Goal: Task Accomplishment & Management: Use online tool/utility

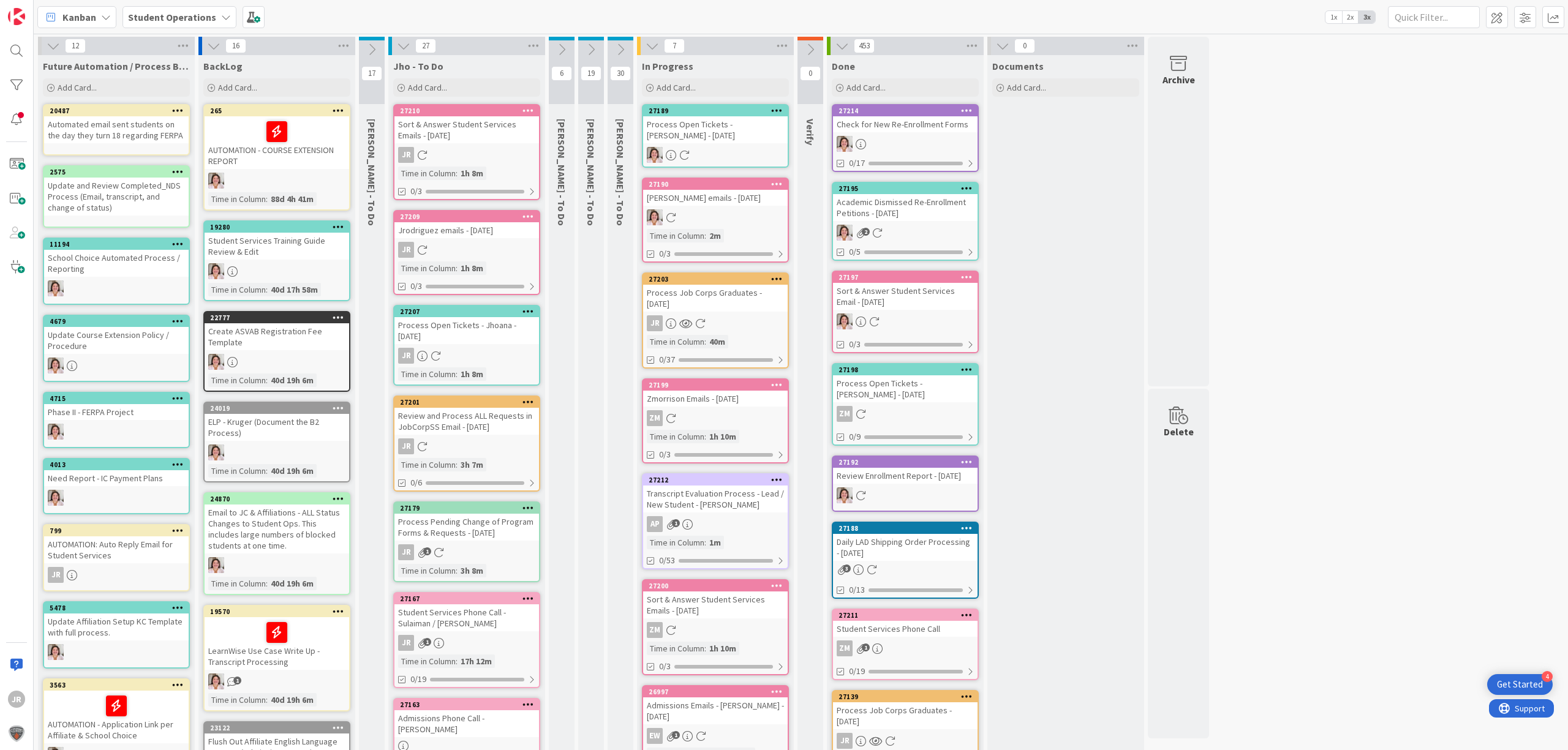
click at [720, 105] on div "27189" at bounding box center [715, 110] width 144 height 11
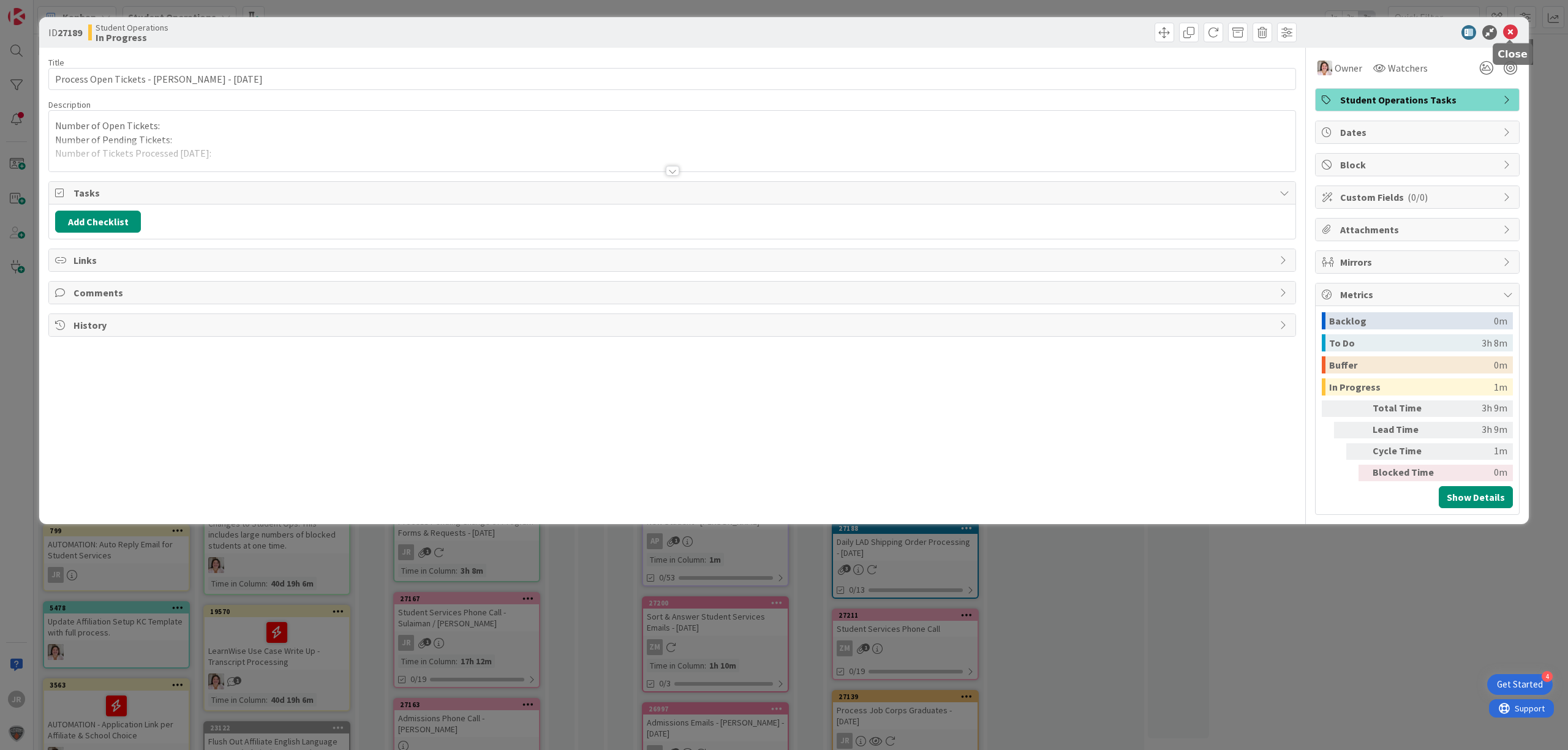
click at [1512, 30] on icon at bounding box center [1510, 32] width 15 height 15
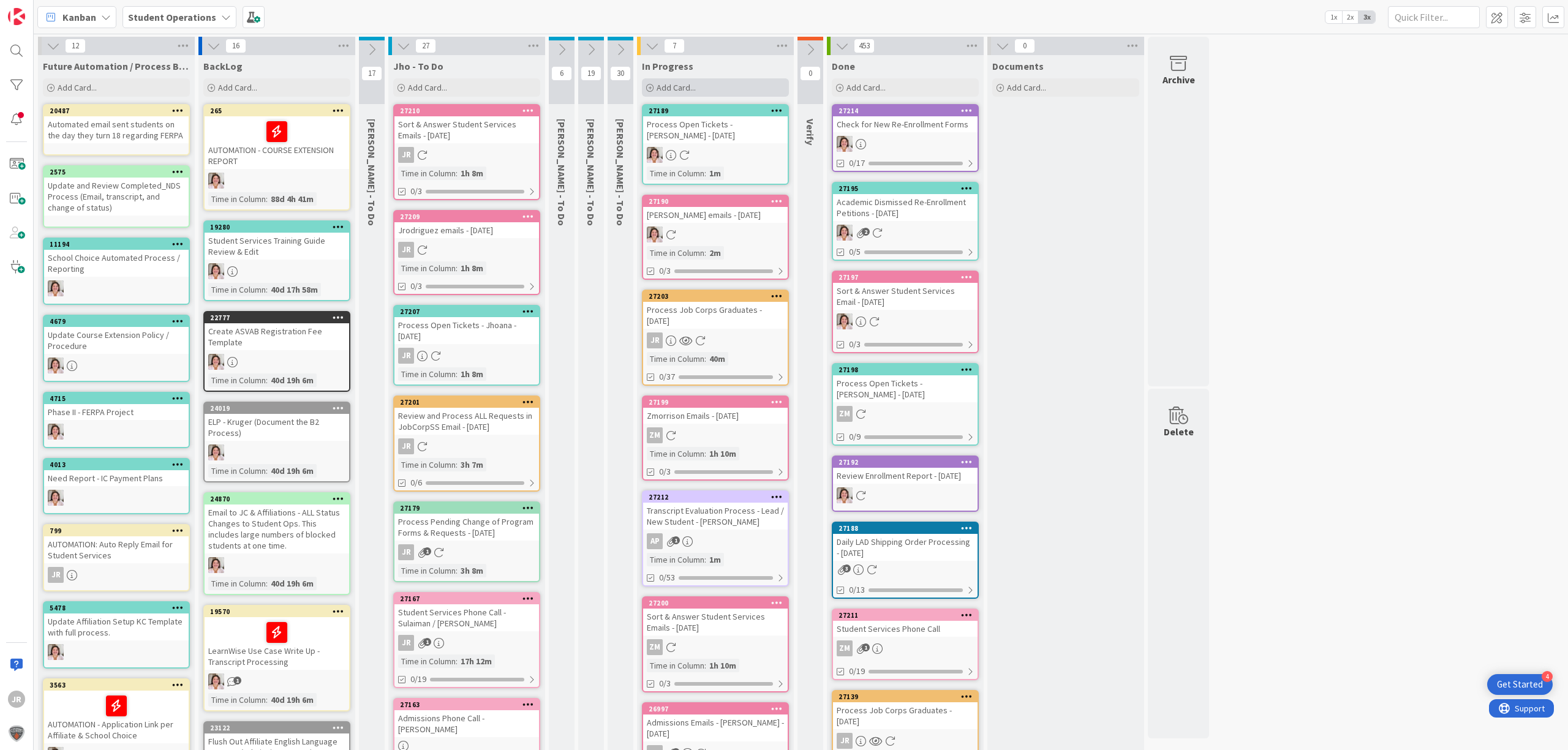
click at [752, 88] on div "Add Card..." at bounding box center [716, 87] width 147 height 18
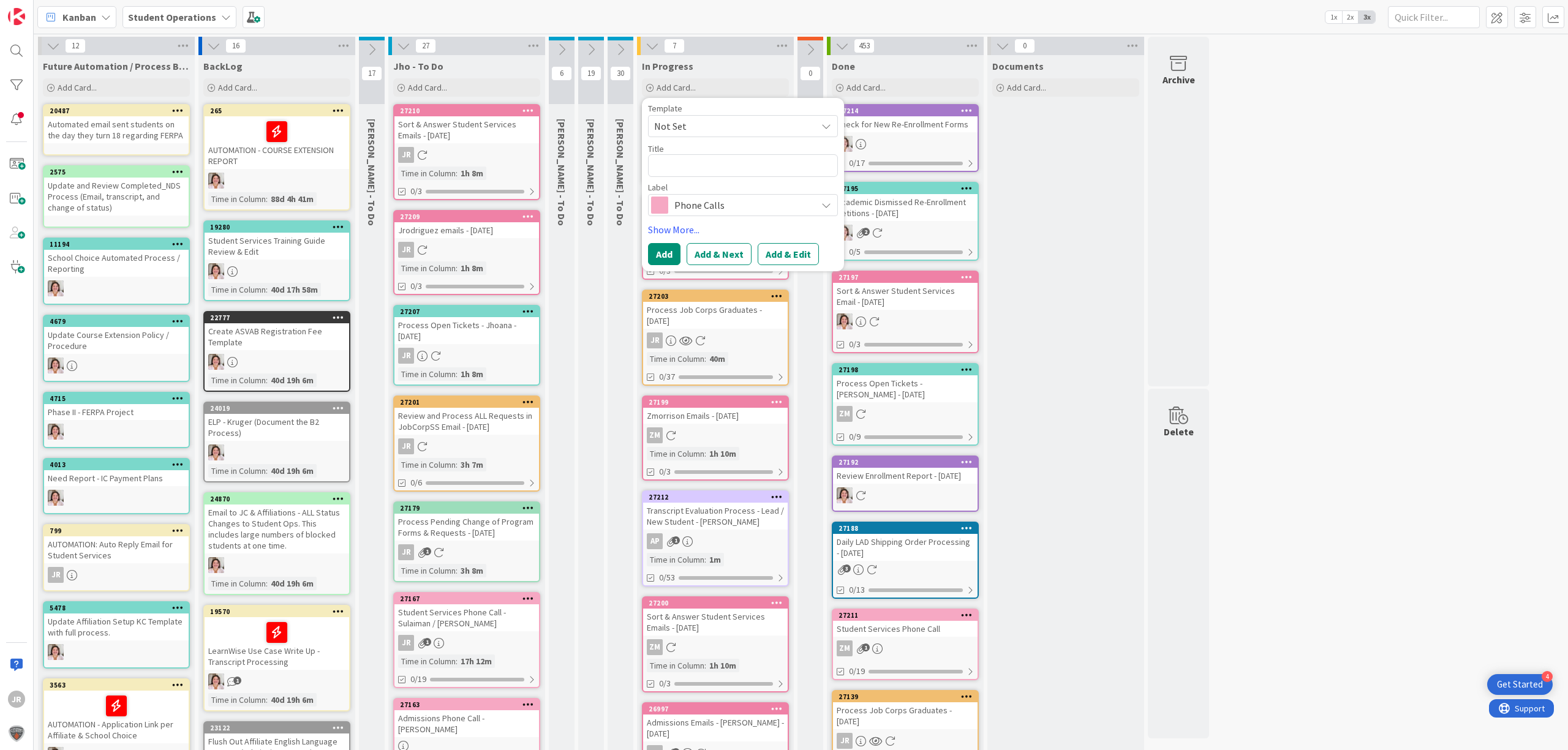
click at [746, 121] on span "Not Set" at bounding box center [730, 126] width 153 height 16
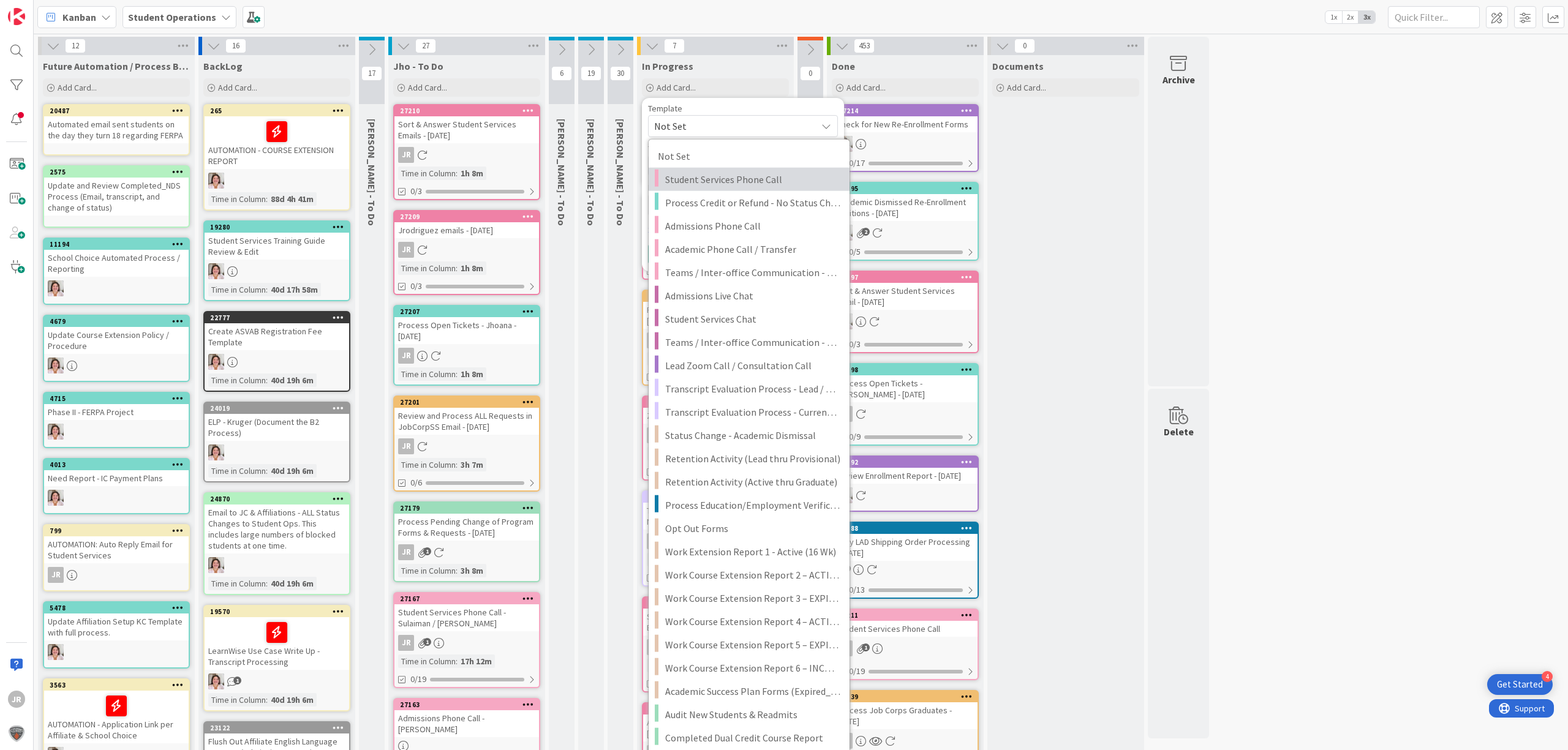
click at [724, 182] on span "Student Services Phone Call" at bounding box center [752, 180] width 175 height 16
type textarea "x"
type textarea "Student Services Phone Call"
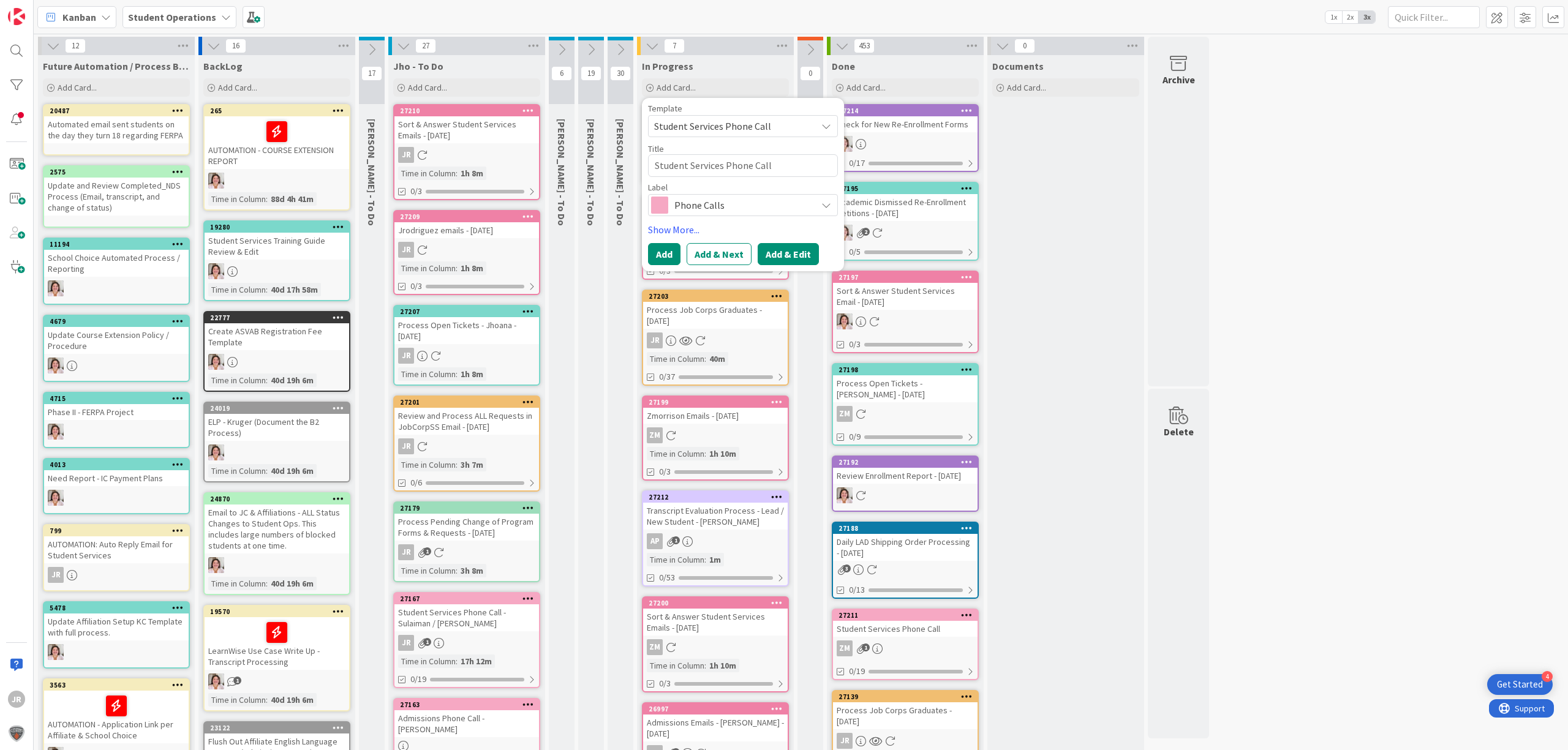
click at [779, 247] on button "Add & Edit" at bounding box center [788, 254] width 62 height 22
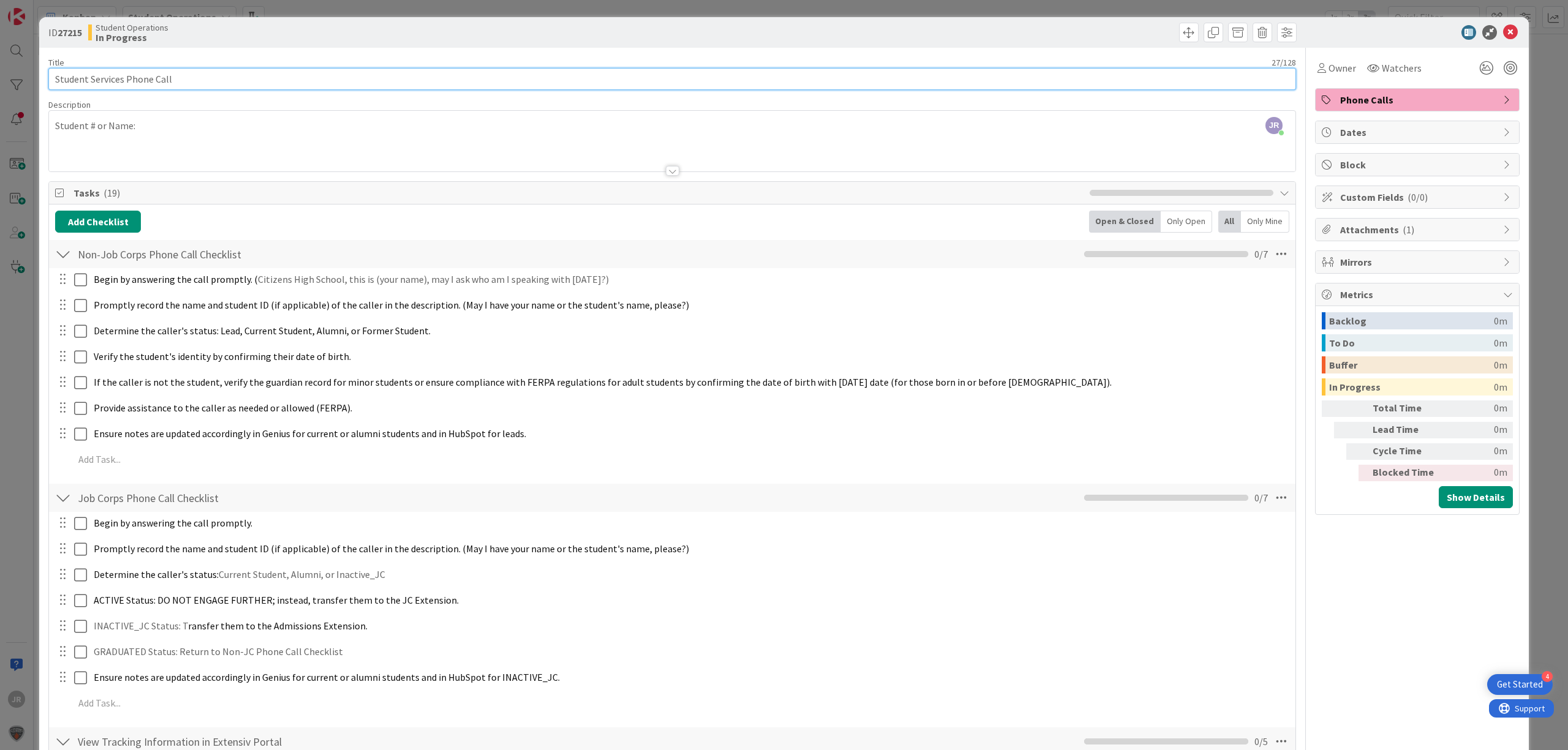
click at [321, 77] on input "Student Services Phone Call" at bounding box center [672, 80] width 1247 height 22
type input "Student Services Phone Call - [PERSON_NAME]"
click at [1329, 66] on span "Owner" at bounding box center [1342, 68] width 27 height 15
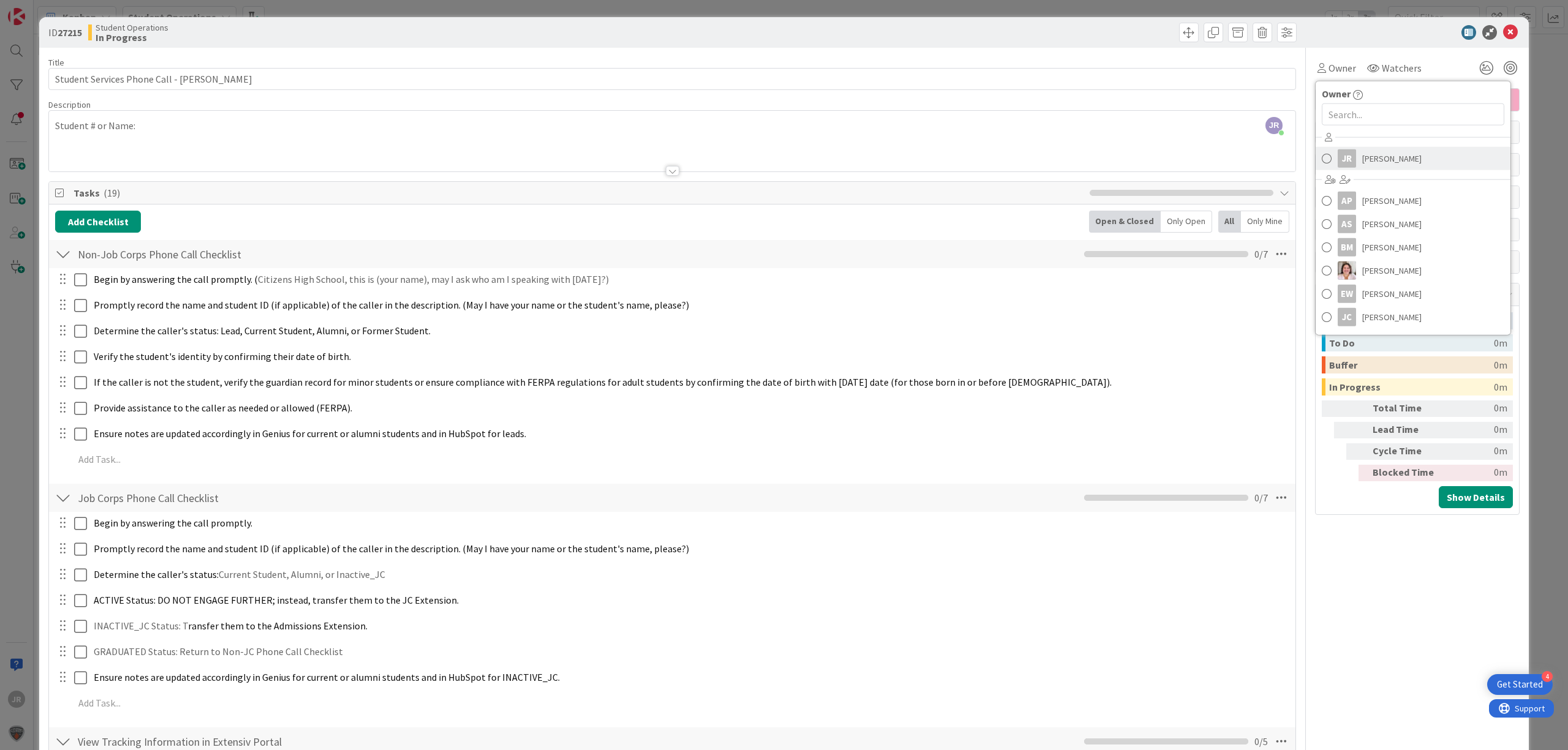
click at [1337, 159] on div "JR" at bounding box center [1346, 158] width 18 height 18
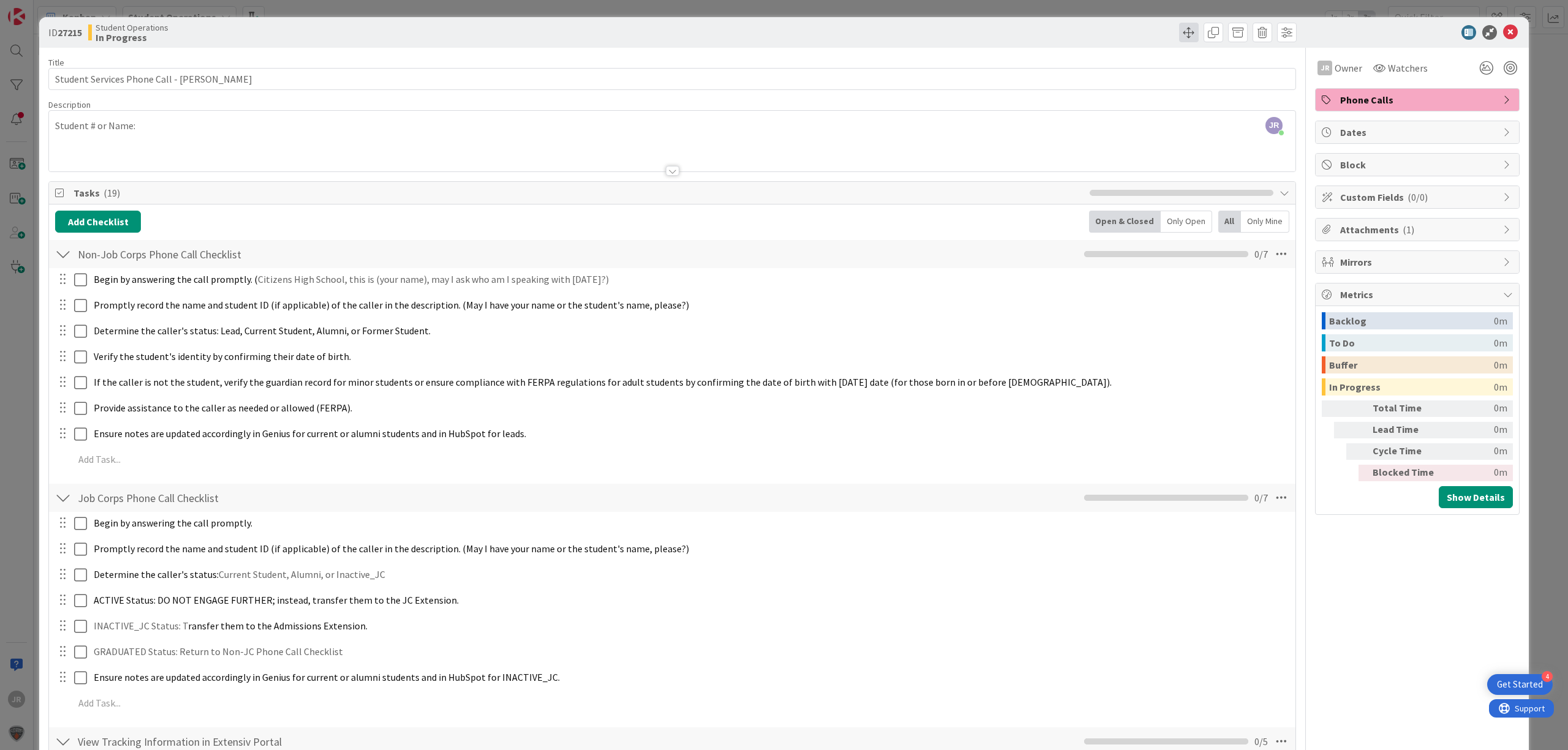
click at [1179, 27] on span at bounding box center [1188, 32] width 20 height 20
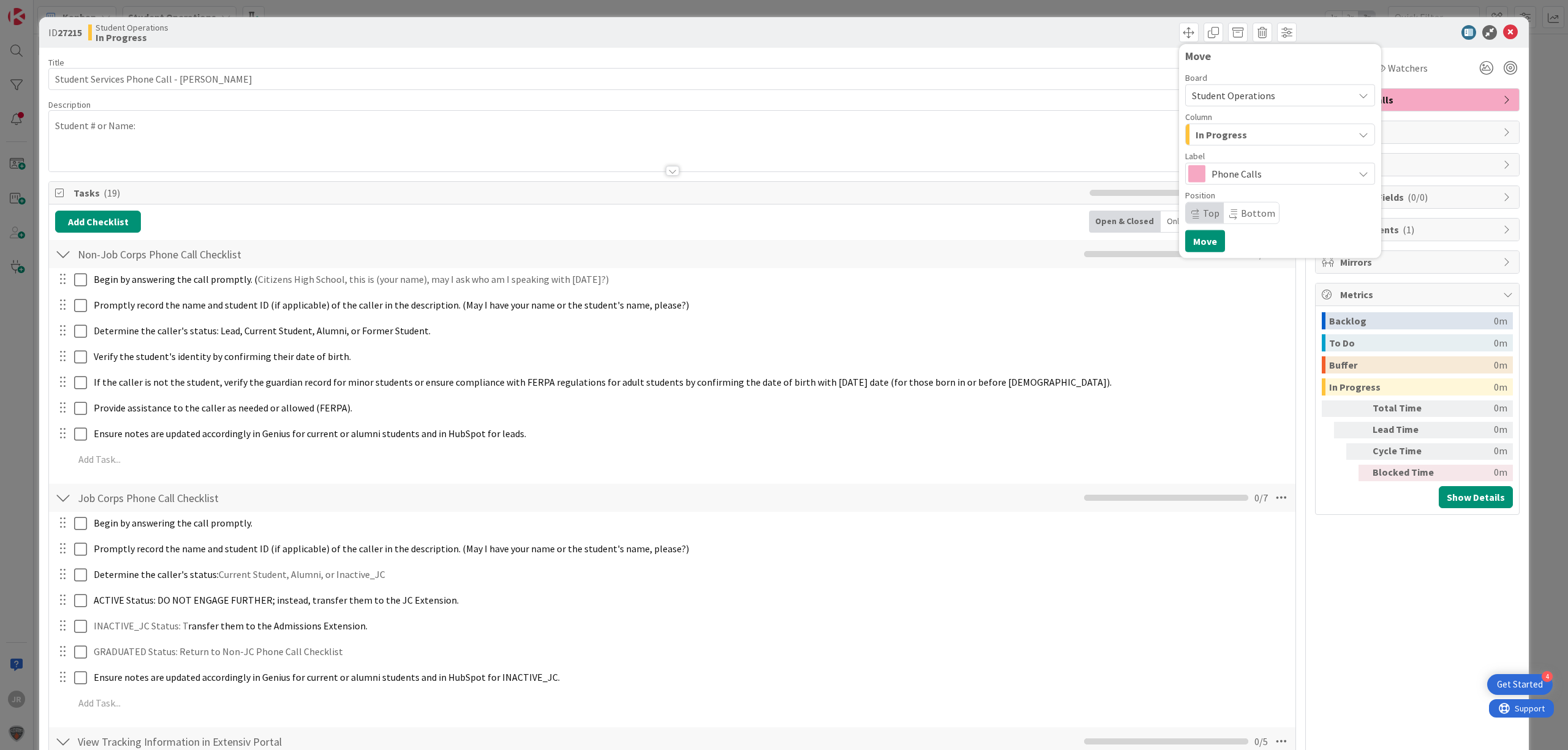
click at [1195, 133] on span "In Progress" at bounding box center [1221, 134] width 51 height 16
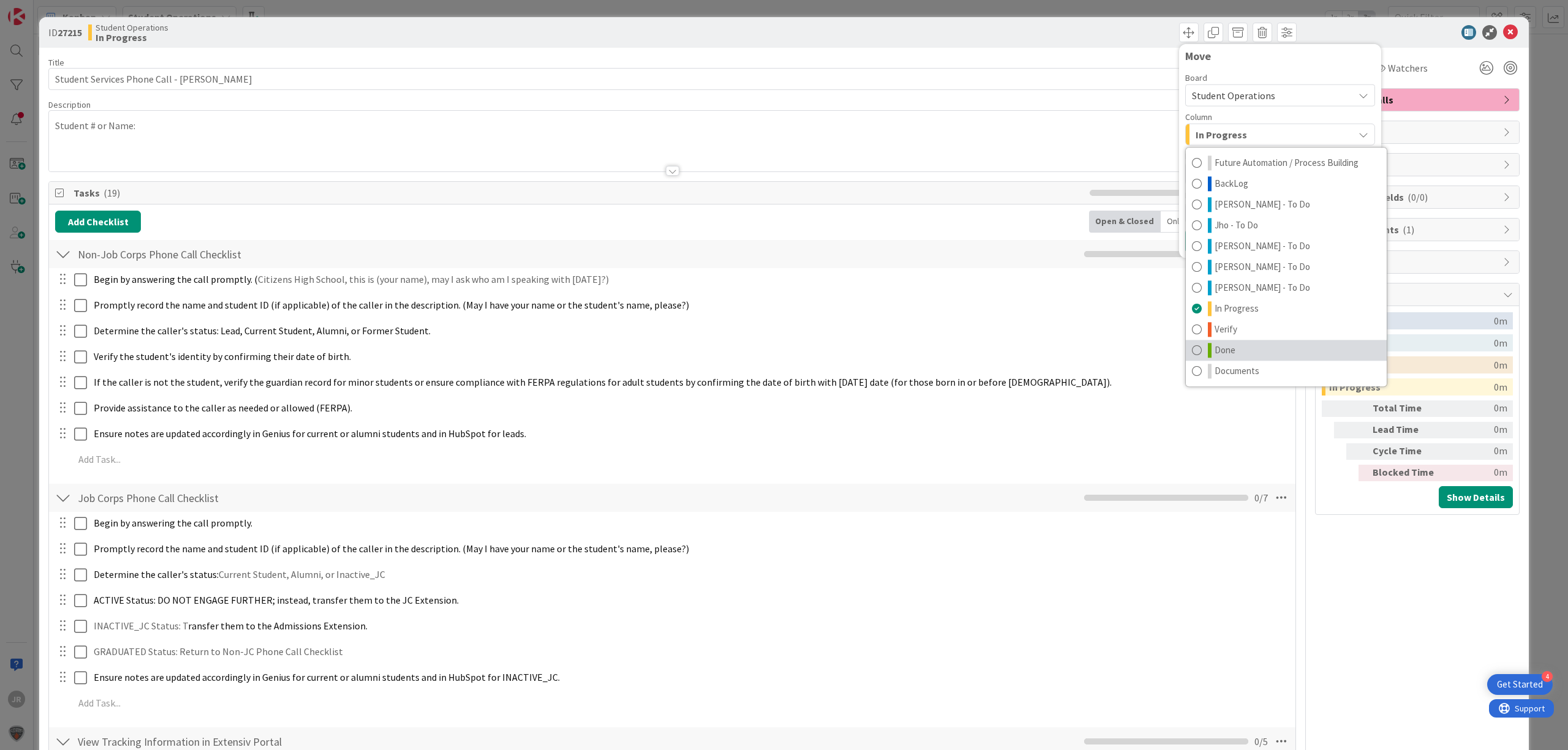
click at [1203, 340] on link "Done" at bounding box center [1286, 351] width 201 height 21
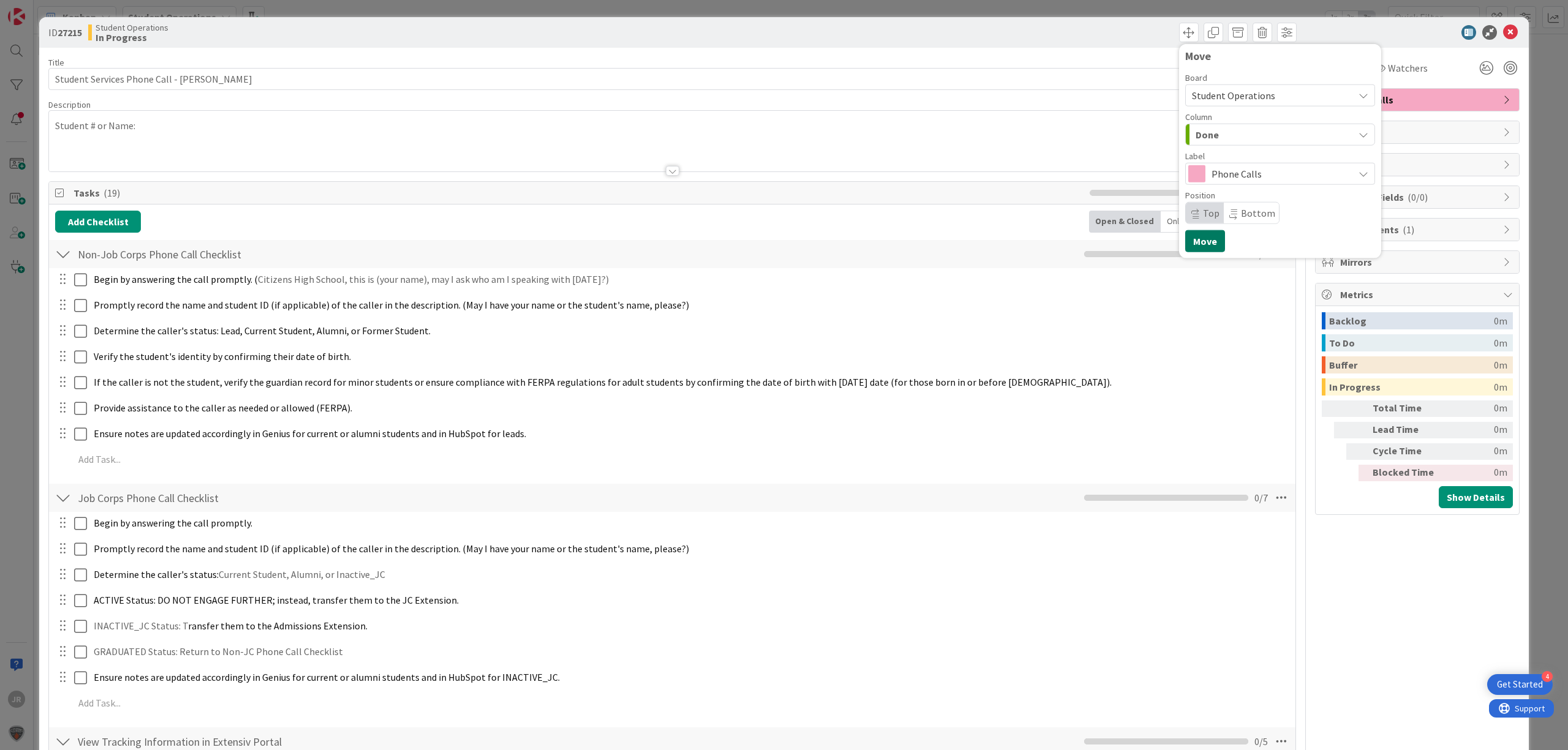
click at [1186, 234] on button "Move" at bounding box center [1205, 241] width 40 height 22
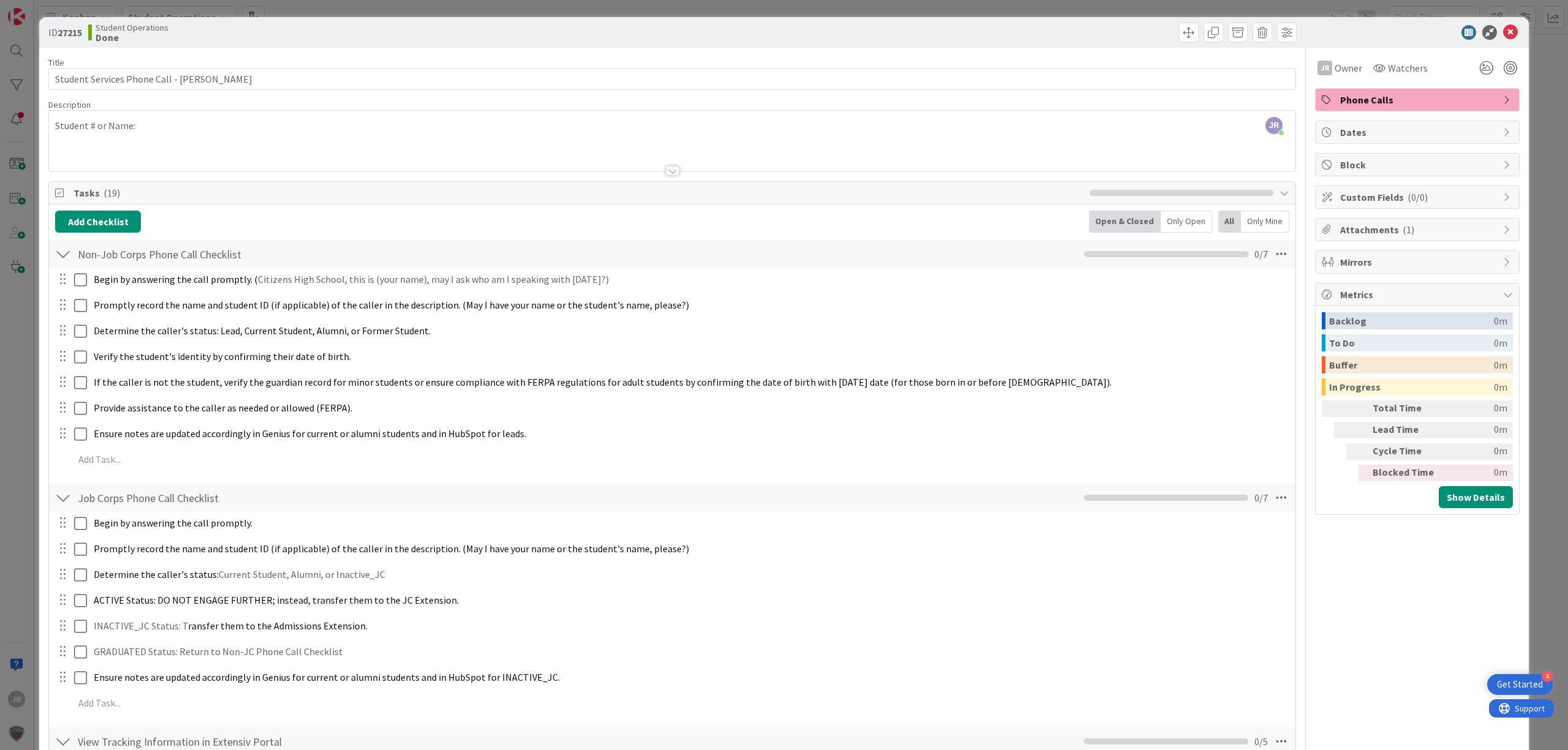
click at [410, 6] on div "ID 27215 Student Operations Done Move Move Title 41 / 128 Student Services Phon…" at bounding box center [784, 375] width 1568 height 750
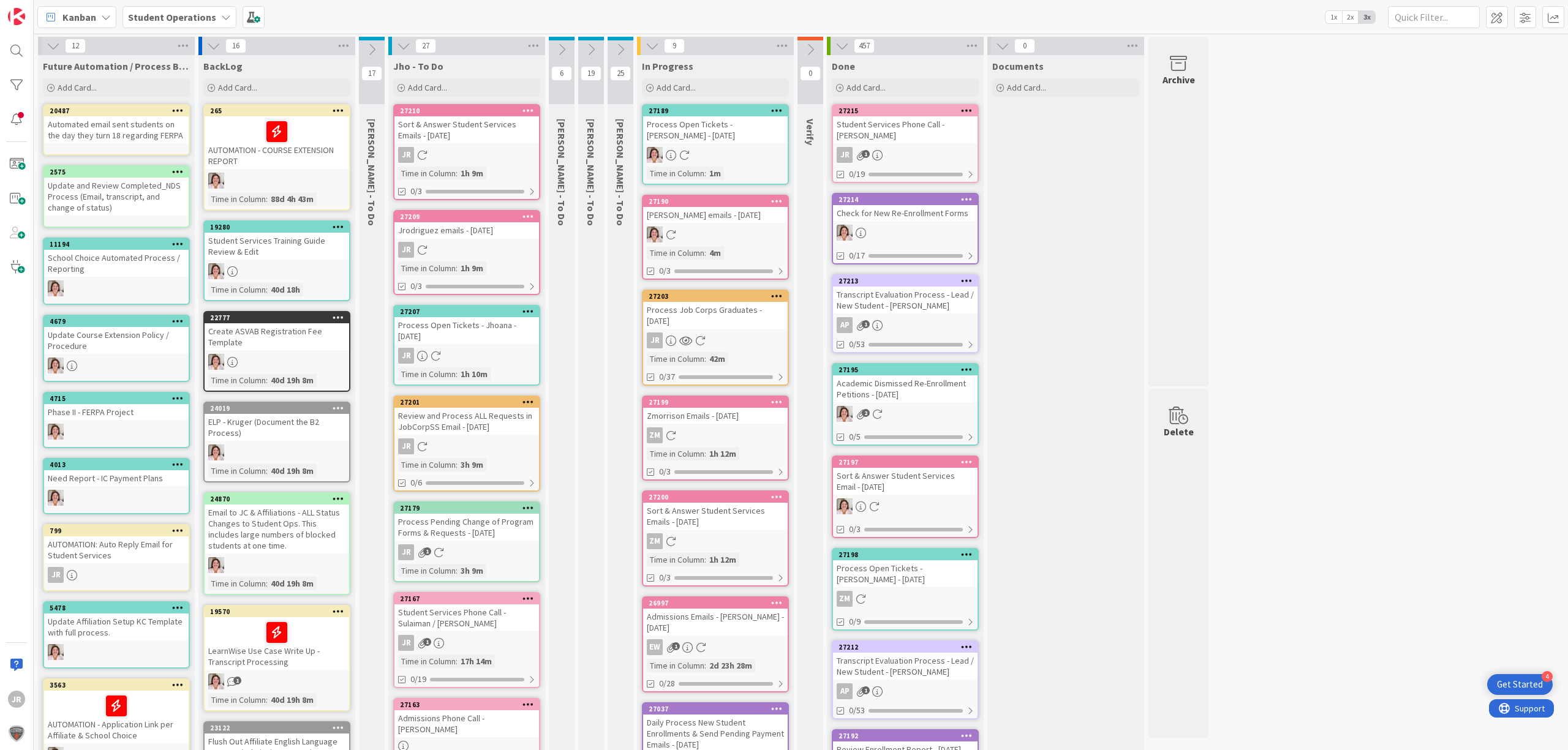
click at [716, 320] on div "Process Job Corps Graduates - [DATE]" at bounding box center [715, 316] width 144 height 27
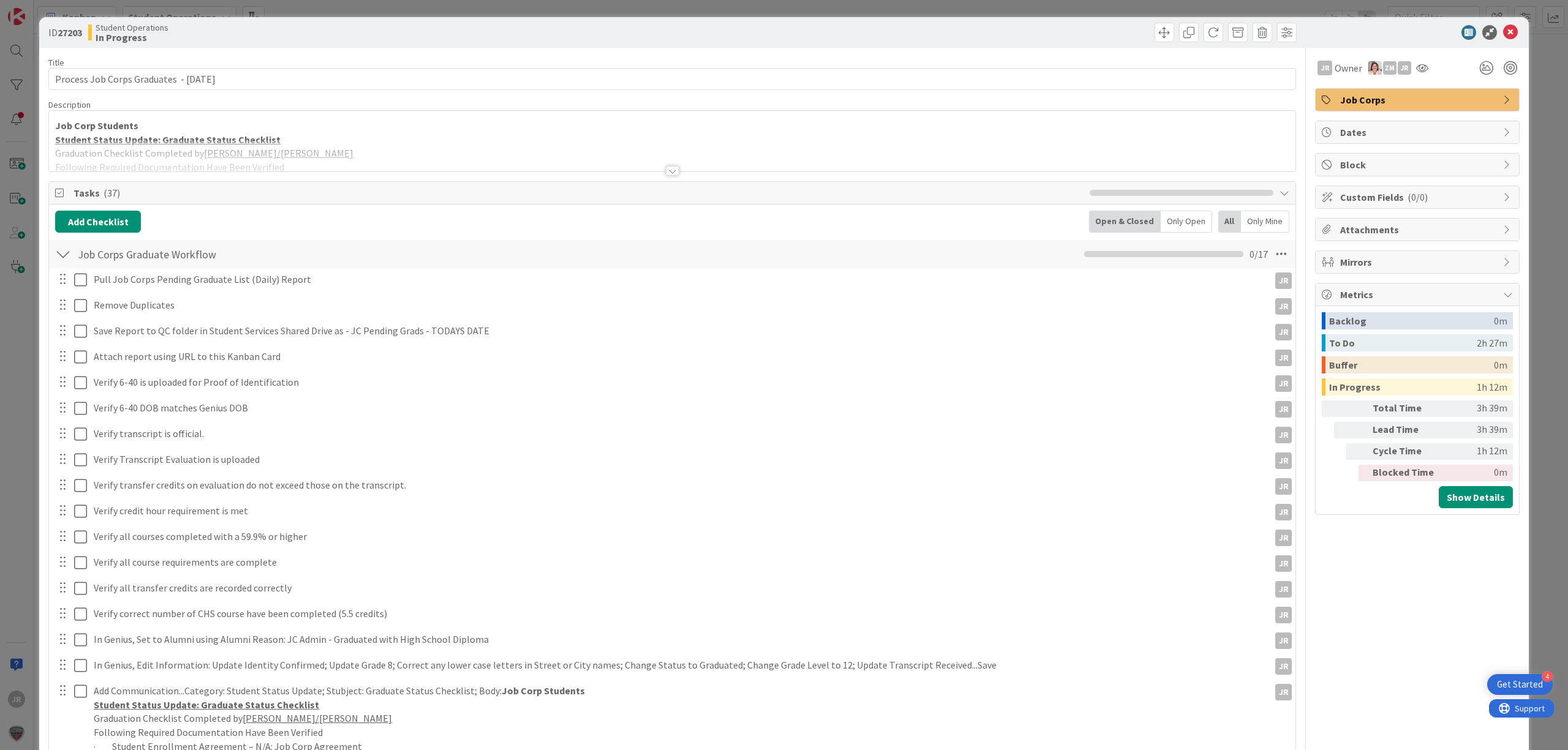
click at [1365, 227] on span "Attachments" at bounding box center [1418, 229] width 156 height 15
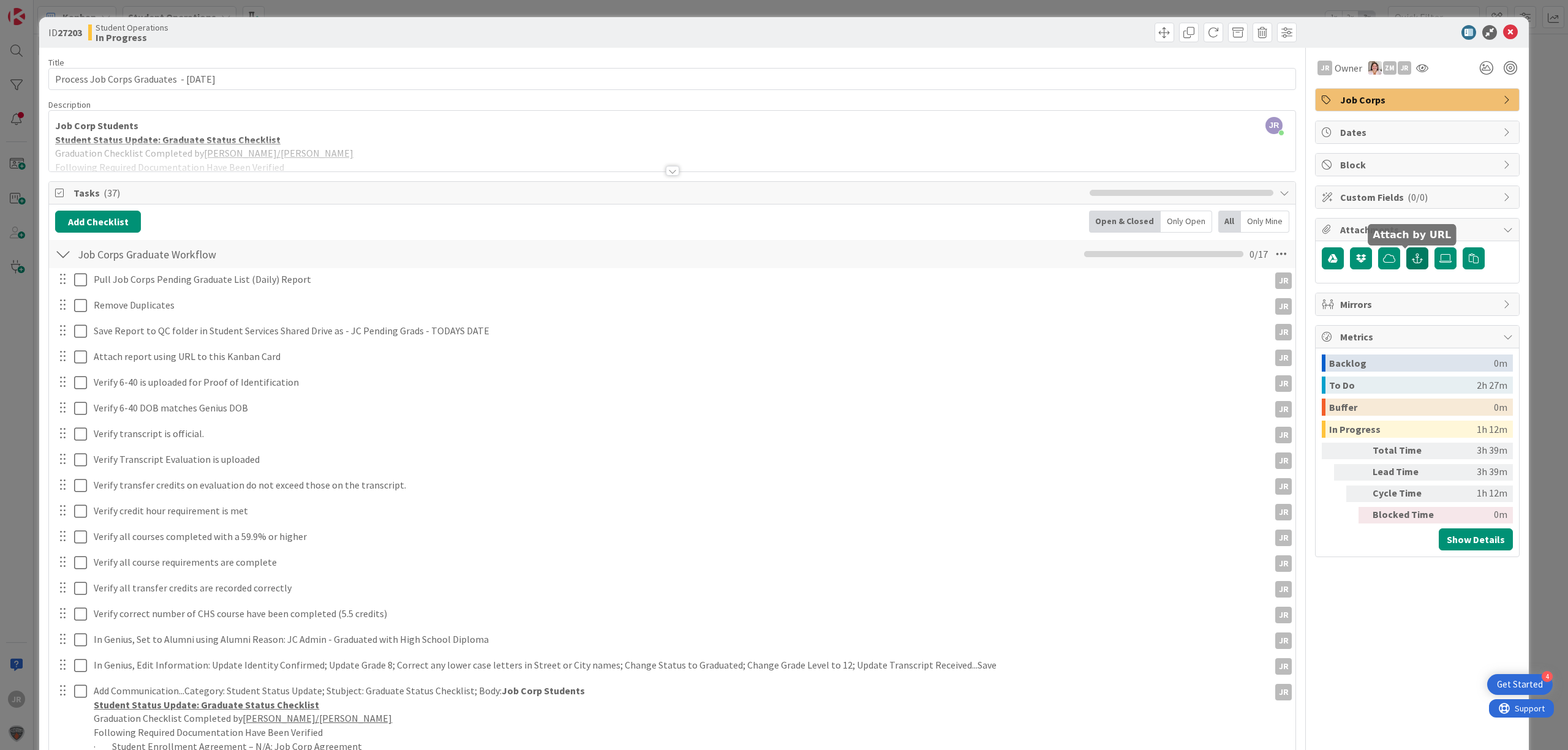
click at [1414, 264] on button "button" at bounding box center [1418, 258] width 22 height 22
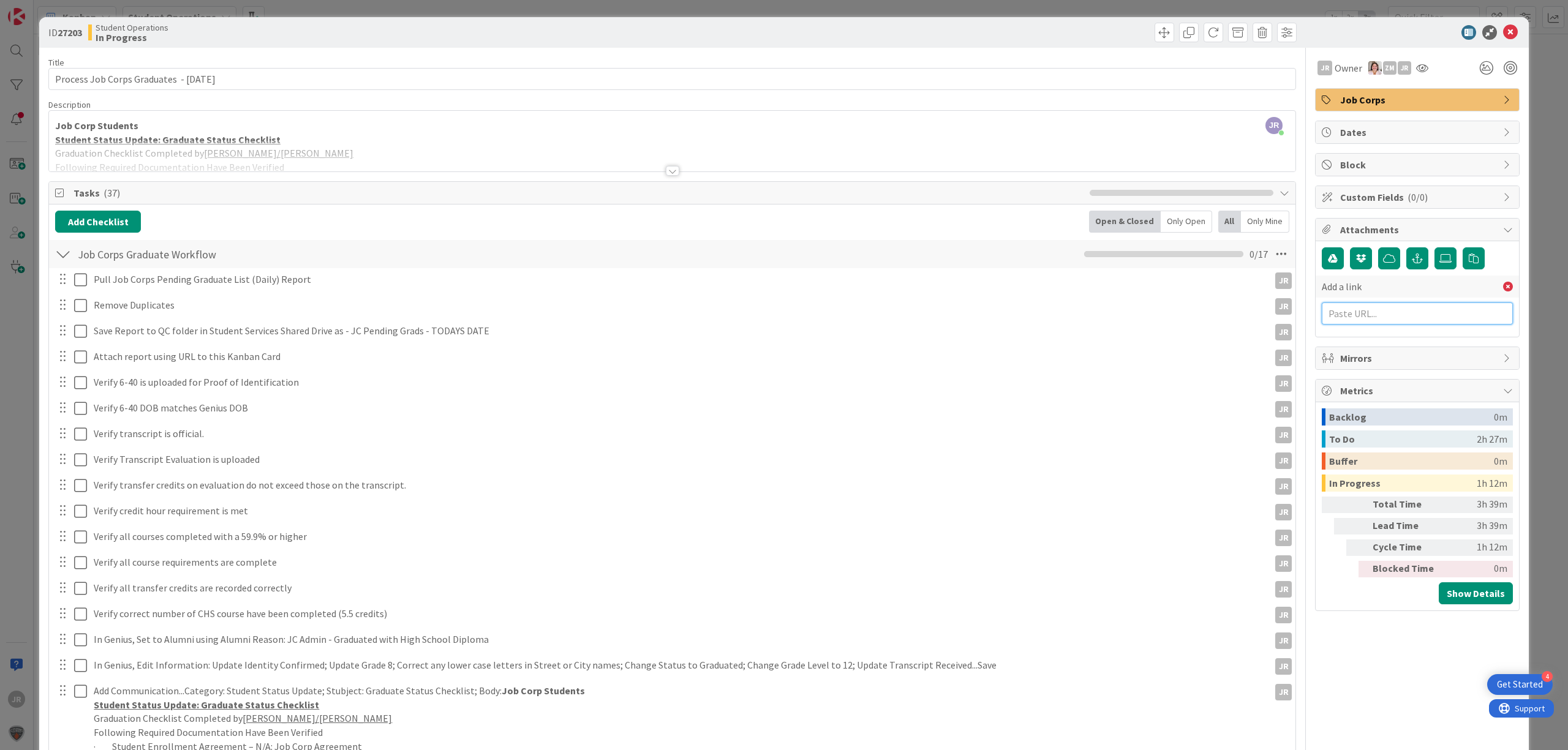
click at [1393, 319] on input "text" at bounding box center [1417, 314] width 191 height 22
paste input "[URL][DOMAIN_NAME]"
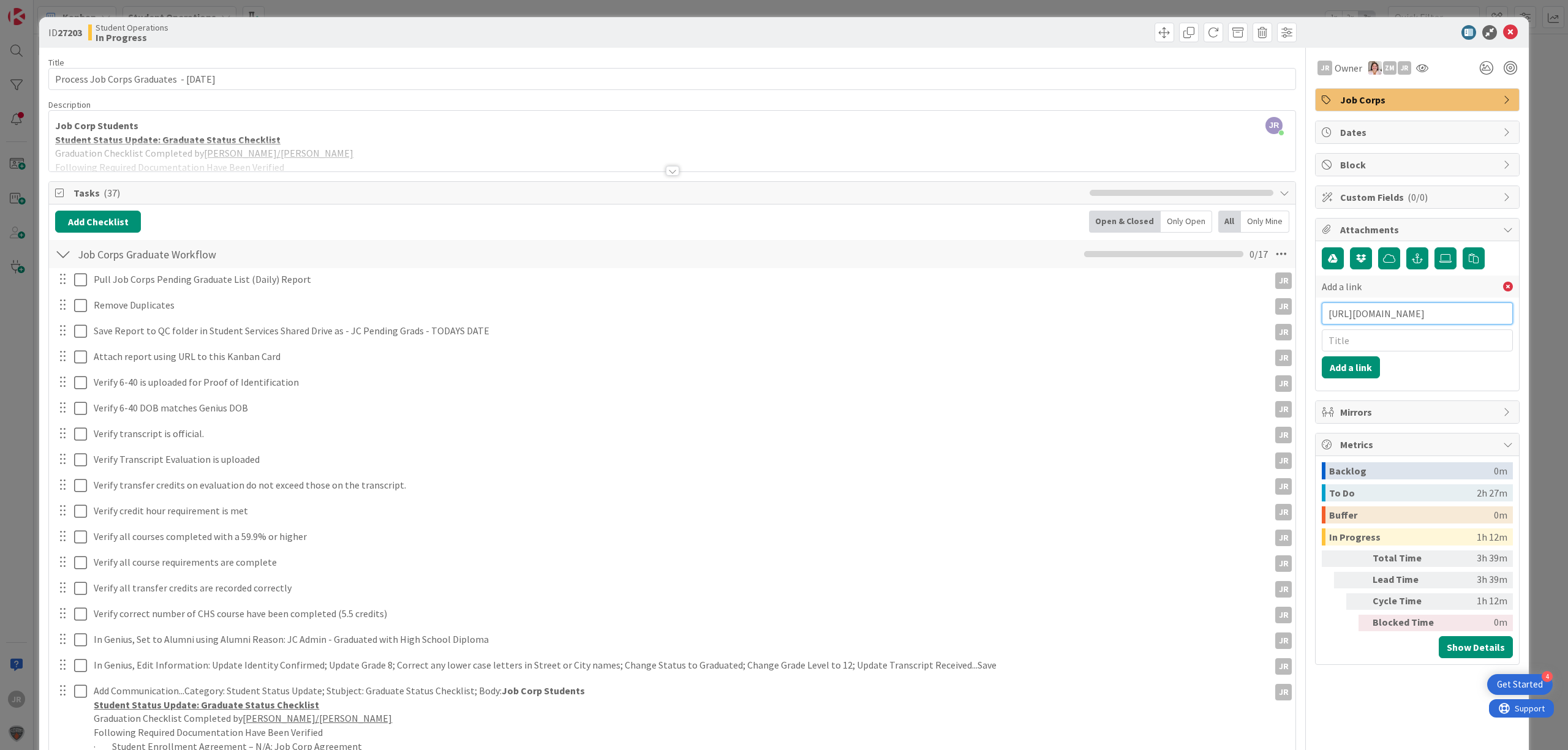
type input "[URL][DOMAIN_NAME]"
click at [1387, 346] on input "text" at bounding box center [1417, 340] width 191 height 22
type input "JC Pending Grads [DATE]"
click button "Add a link" at bounding box center [1351, 368] width 58 height 22
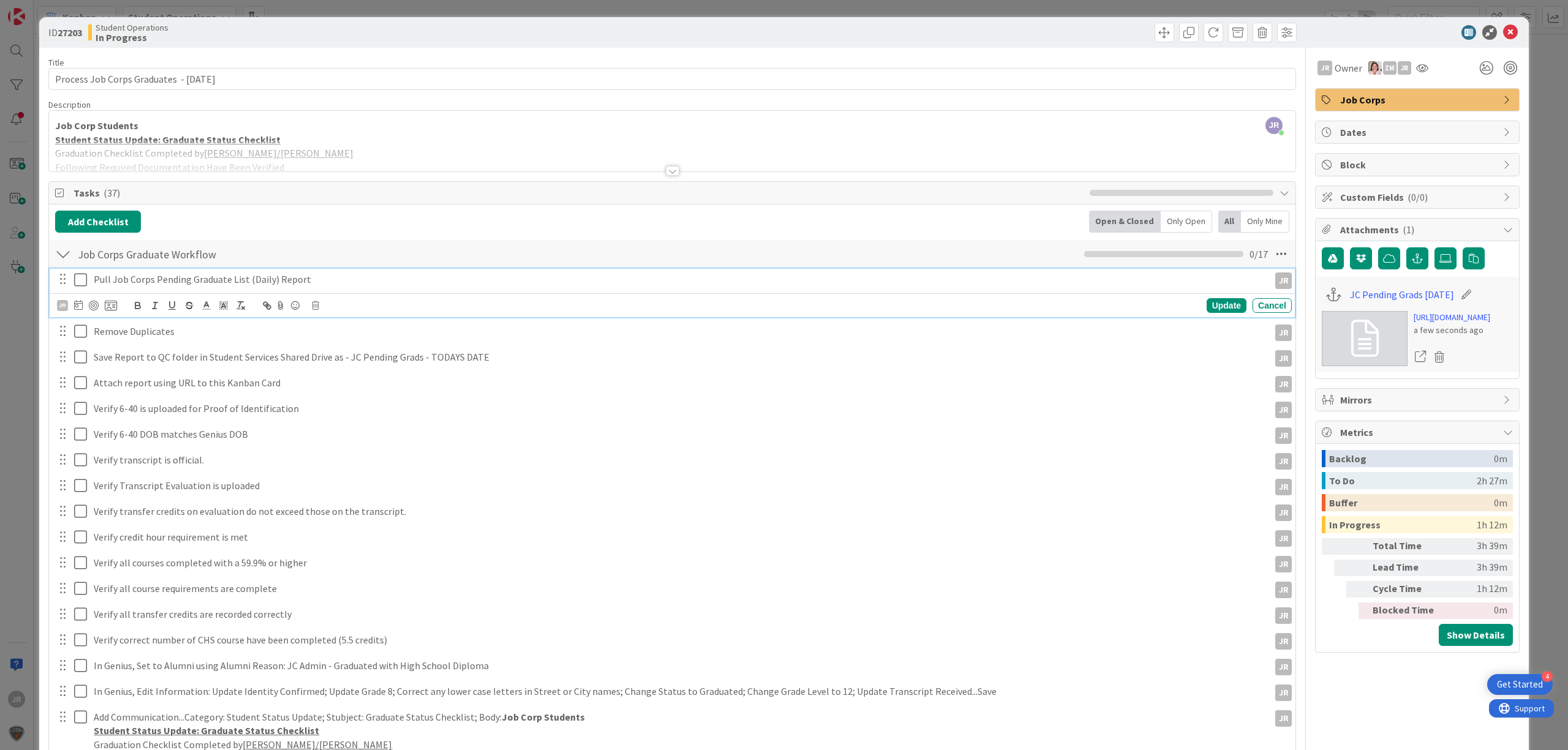
click at [79, 284] on icon at bounding box center [83, 280] width 18 height 15
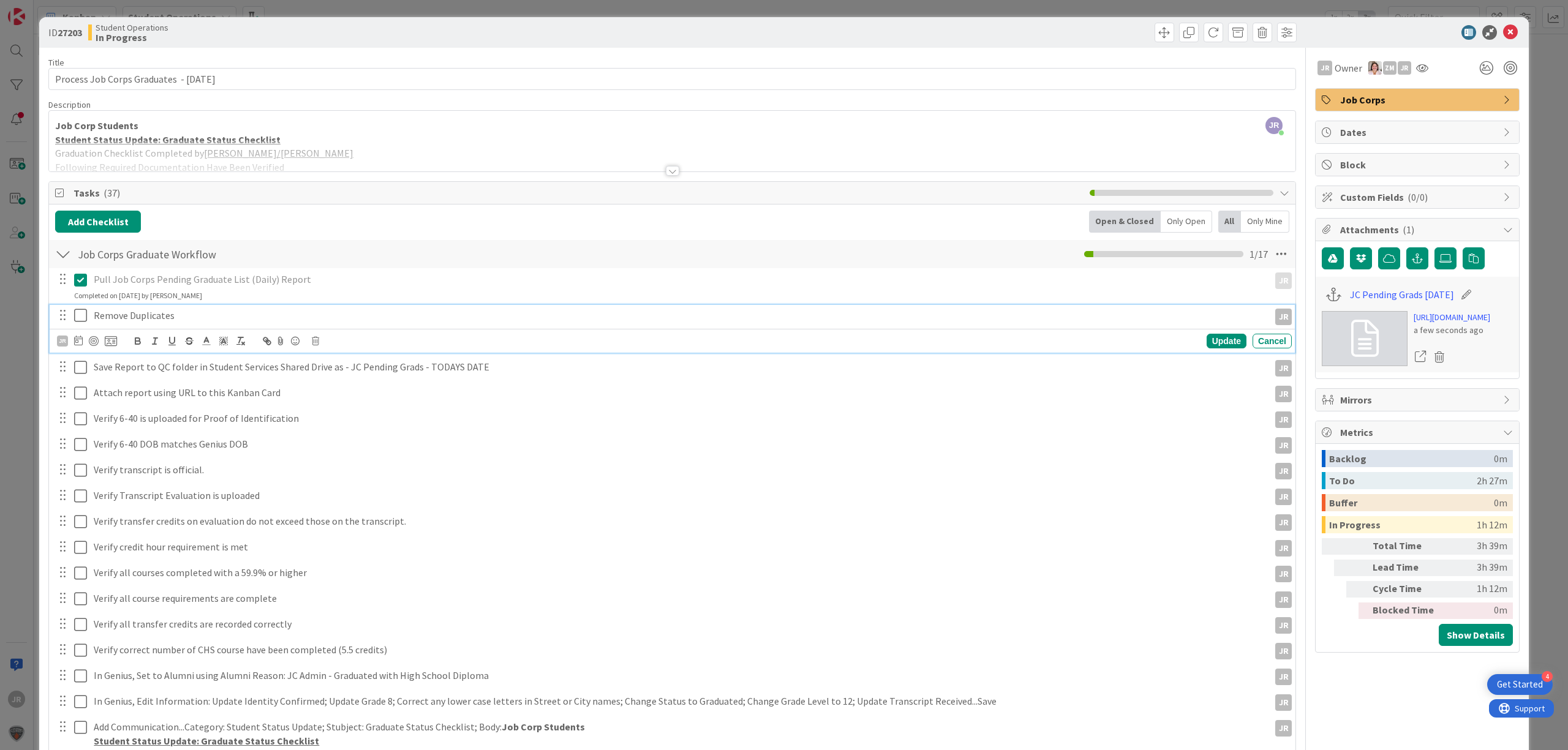
click at [85, 322] on icon at bounding box center [83, 315] width 18 height 15
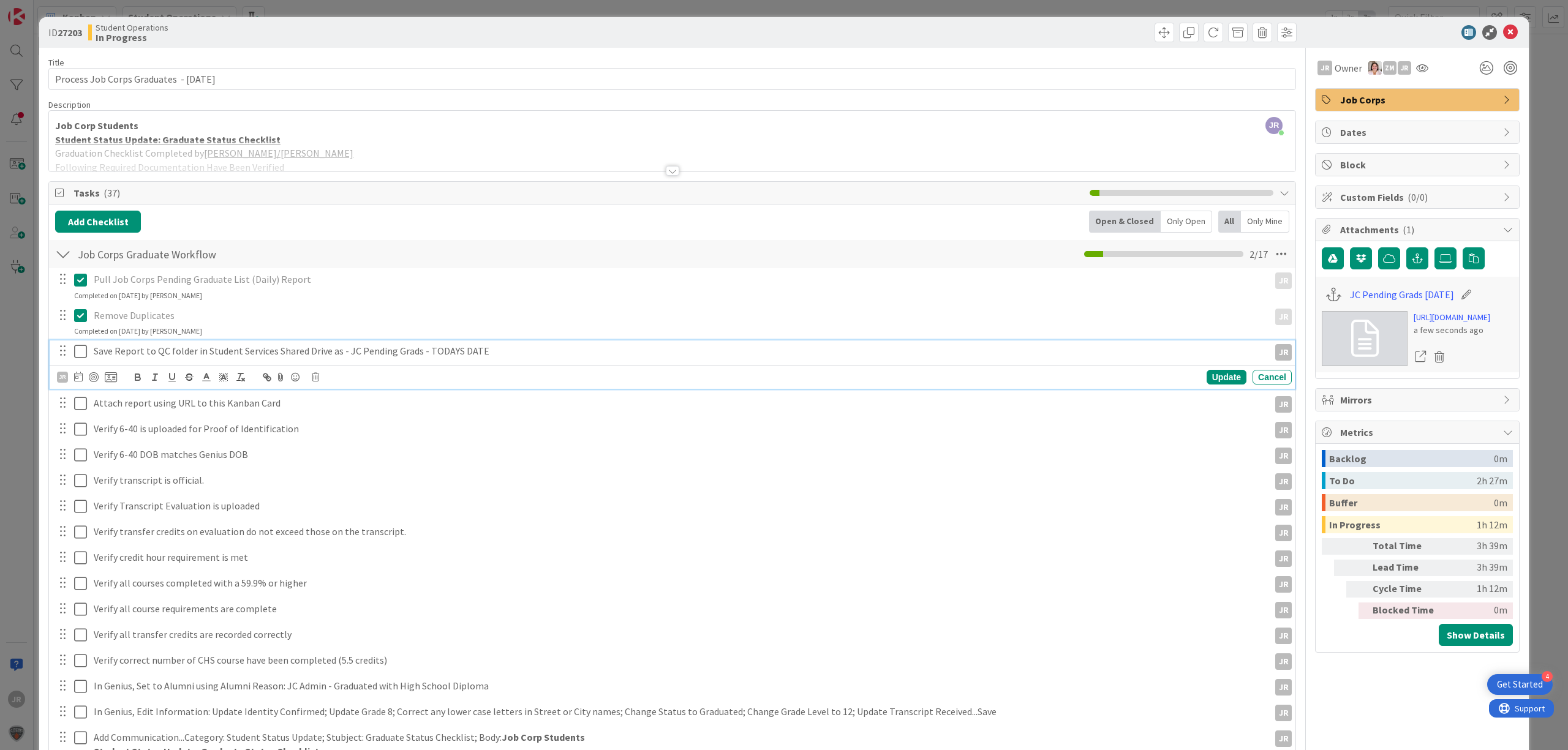
click at [82, 351] on icon at bounding box center [83, 351] width 18 height 15
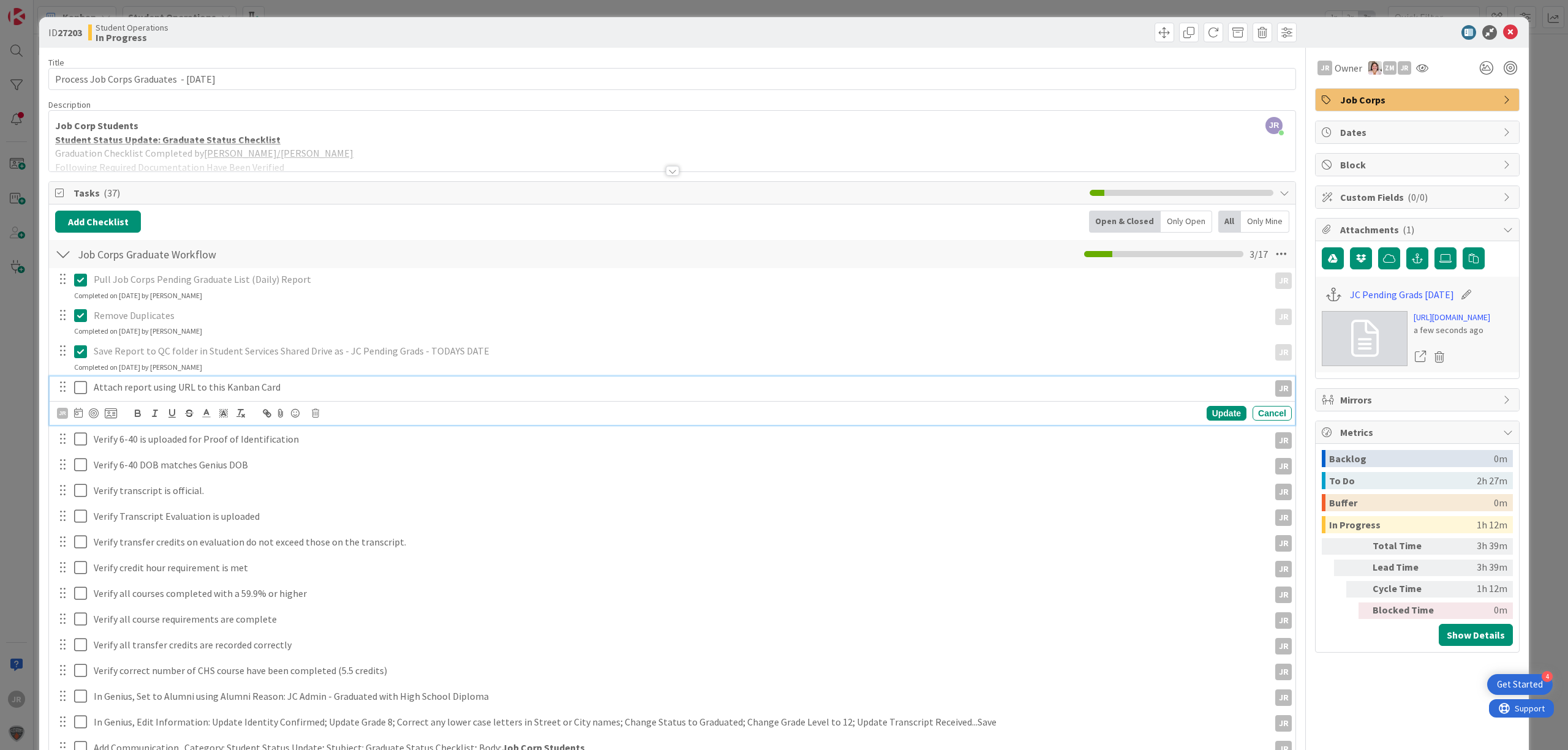
click at [80, 390] on icon at bounding box center [83, 387] width 18 height 15
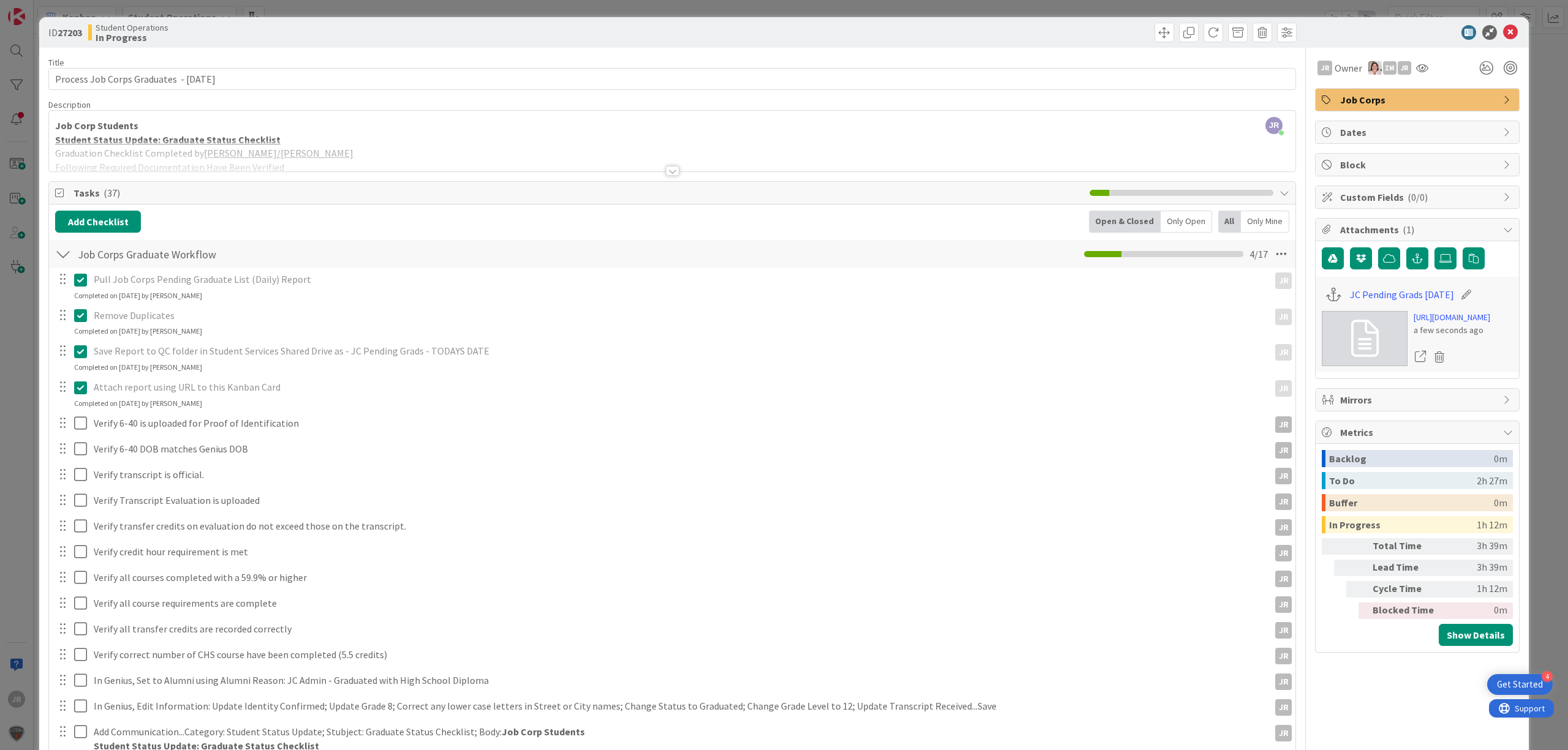
click at [1064, 8] on div "ID 27203 Student Operations In Progress Title 41 / 128 Process Job Corps Gradua…" at bounding box center [784, 375] width 1568 height 750
